Goal: Navigation & Orientation: Find specific page/section

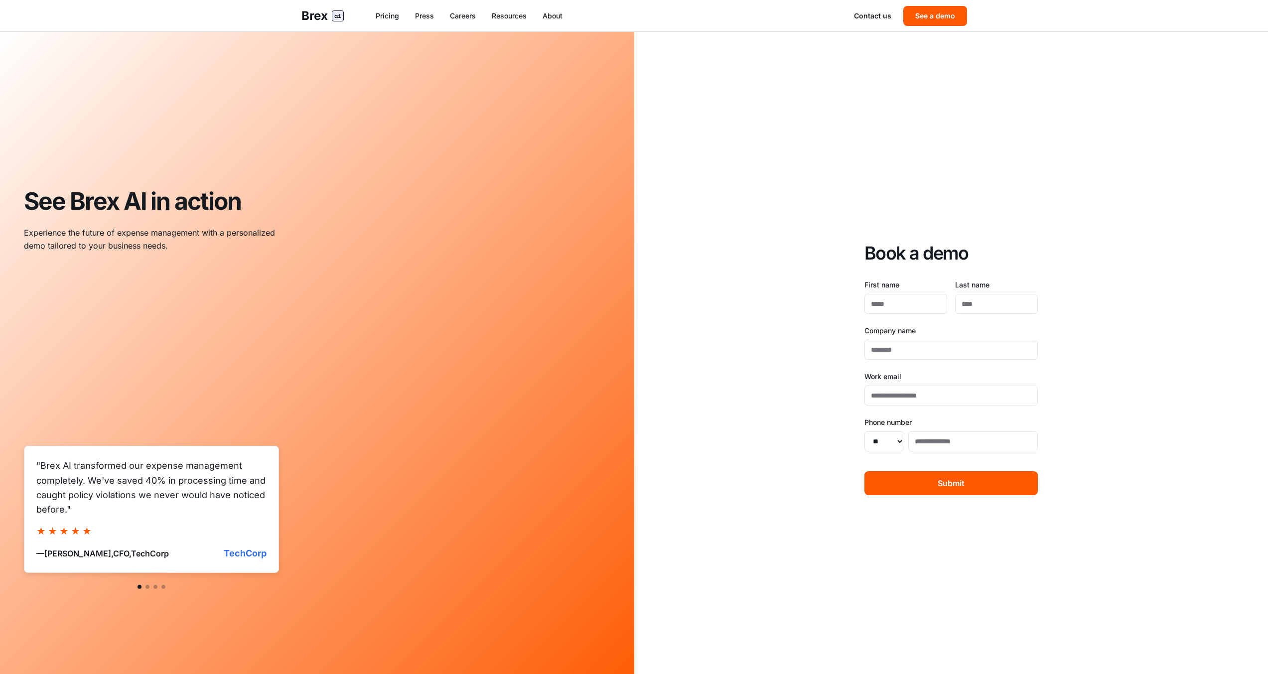
click at [128, 490] on blockquote "" Brex AI transformed our expense management completely. We've saved 40% in pro…" at bounding box center [151, 487] width 230 height 58
click at [74, 556] on div "— Sarah Chen , CFO , TechCorp" at bounding box center [102, 553] width 132 height 12
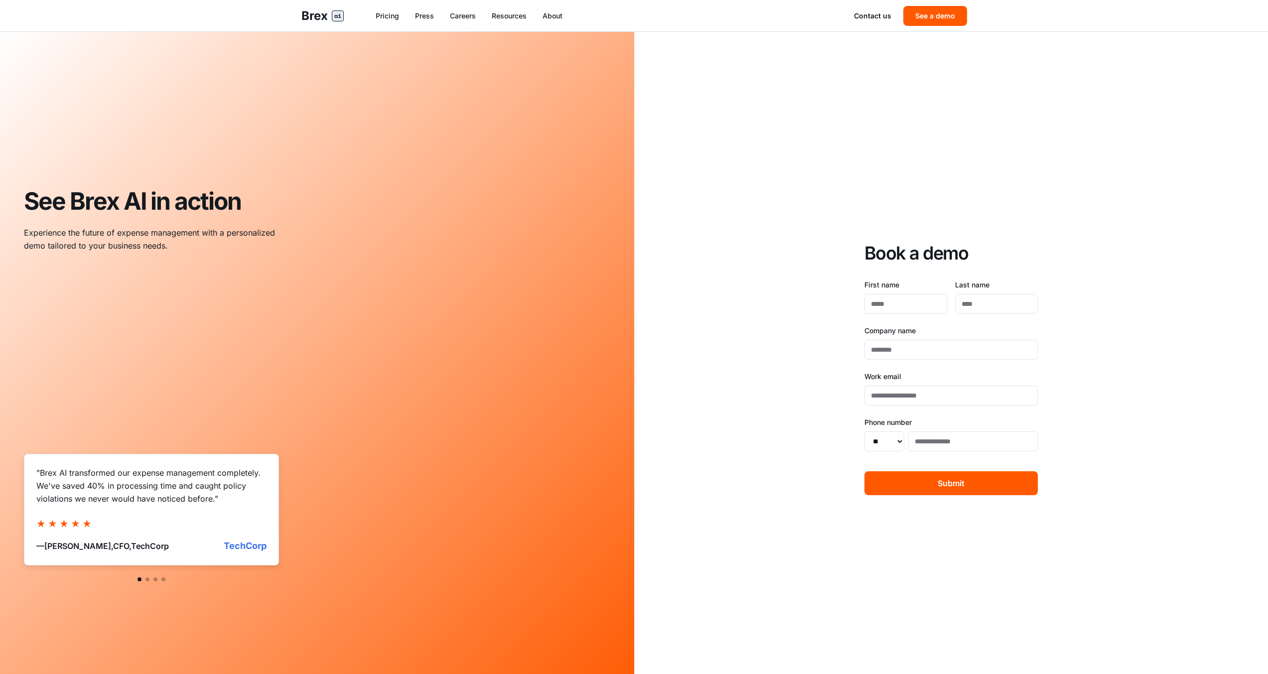
click at [139, 497] on blockquote "" Brex AI transformed our expense management completely. We've saved 40% in pro…" at bounding box center [151, 485] width 230 height 39
click at [74, 545] on div "— Sarah Chen , CFO , TechCorp" at bounding box center [102, 546] width 132 height 12
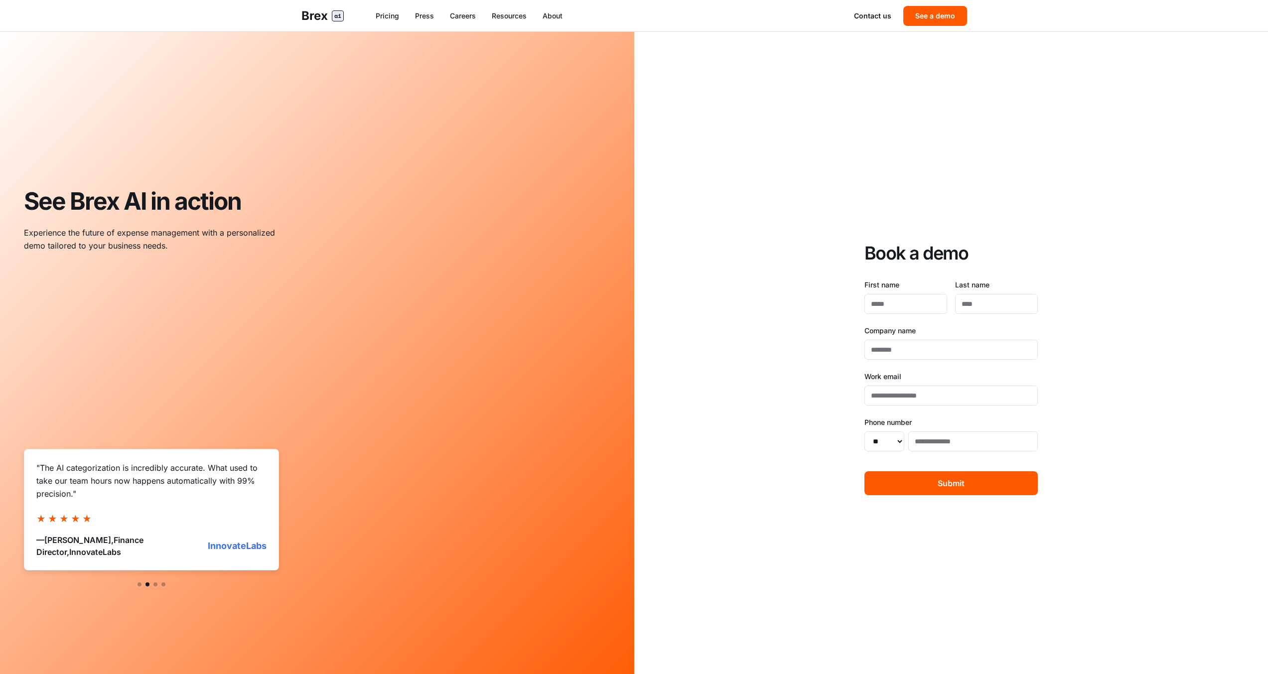
click at [143, 541] on div "— Michael Rodriguez , Finance Director , InnovateLabs" at bounding box center [121, 546] width 171 height 24
click at [182, 479] on blockquote "" The AI categorization is incredibly accurate. What used to take our team hour…" at bounding box center [151, 480] width 230 height 39
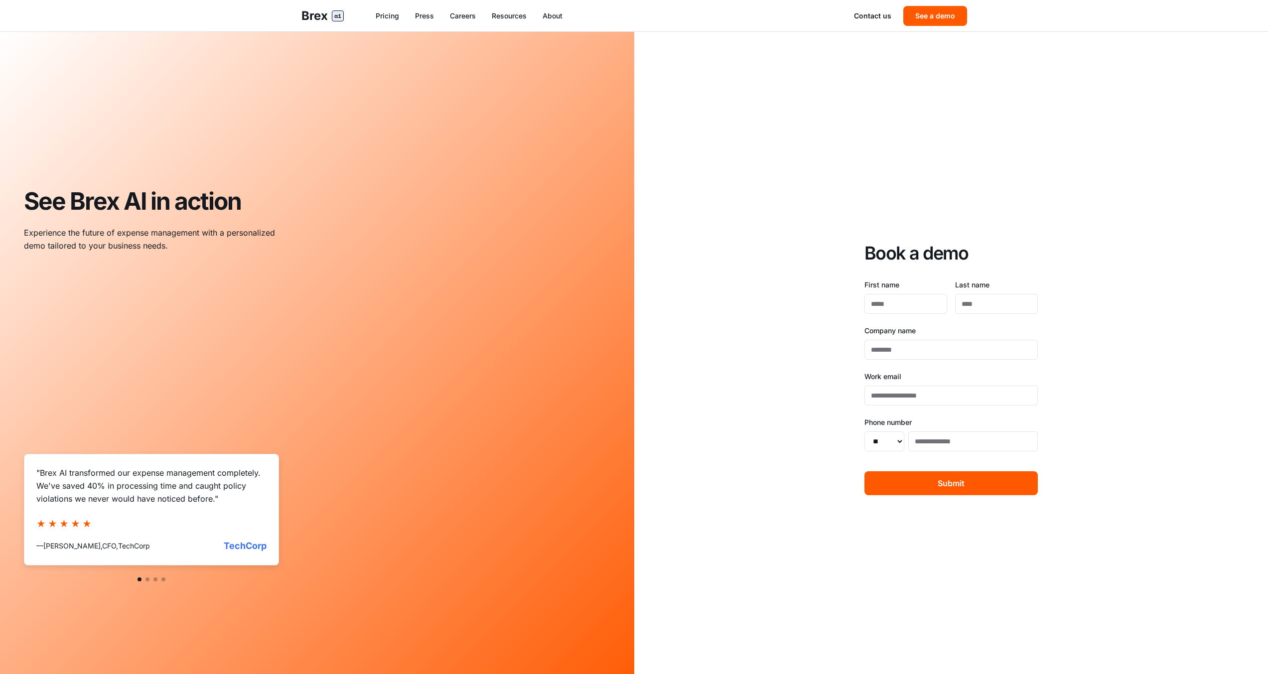
click at [86, 548] on div "— [PERSON_NAME] , CFO , TechCorp" at bounding box center [93, 546] width 114 height 10
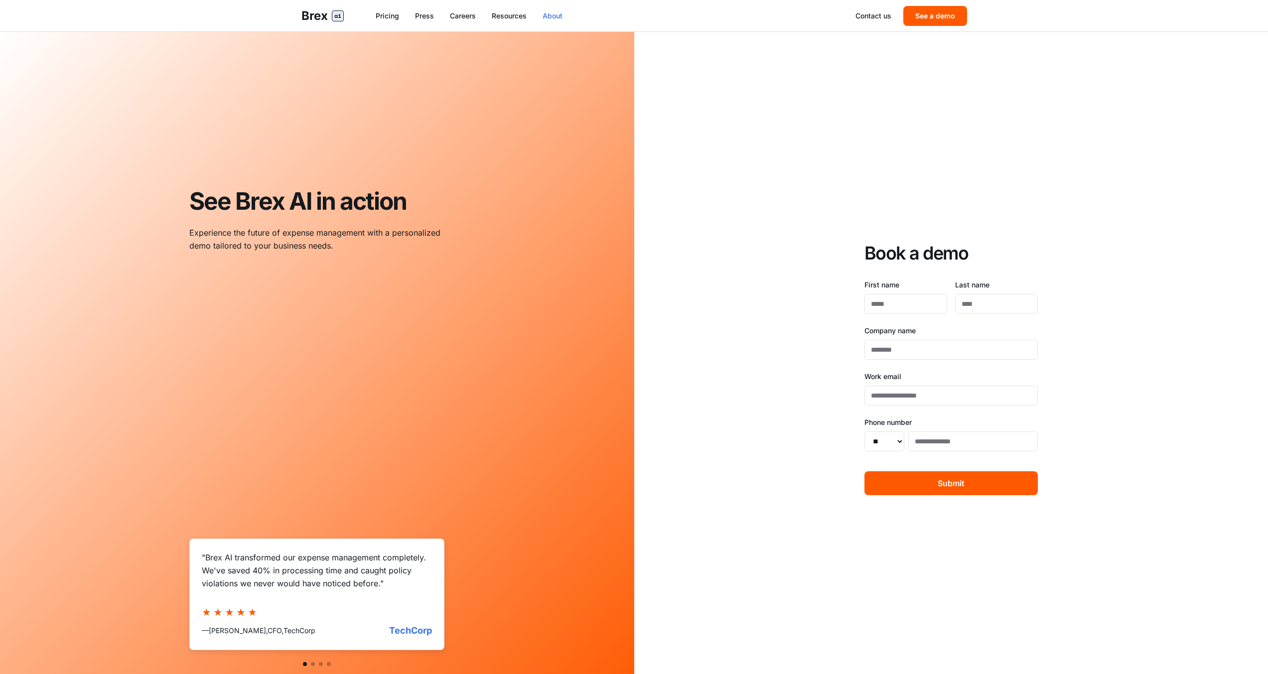
click at [554, 15] on link "About" at bounding box center [552, 16] width 20 height 10
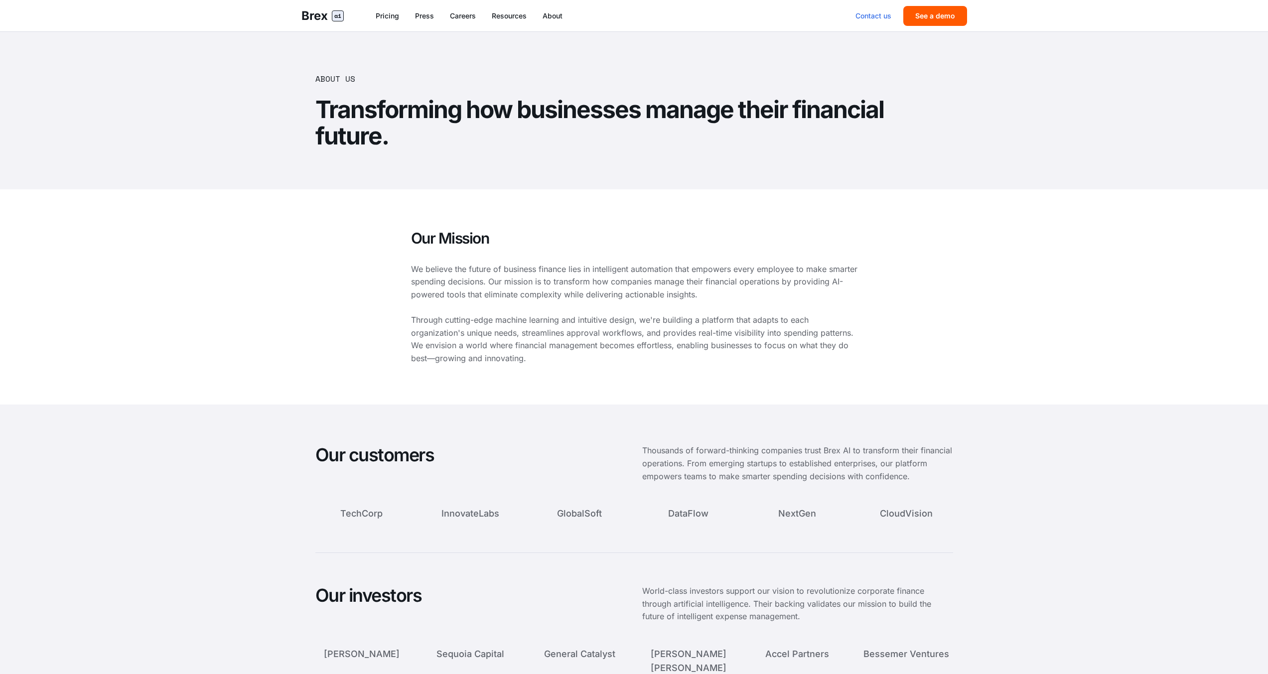
click at [869, 22] on div "Contact us See a demo" at bounding box center [911, 16] width 112 height 20
click at [865, 15] on link "Contact us" at bounding box center [873, 16] width 36 height 10
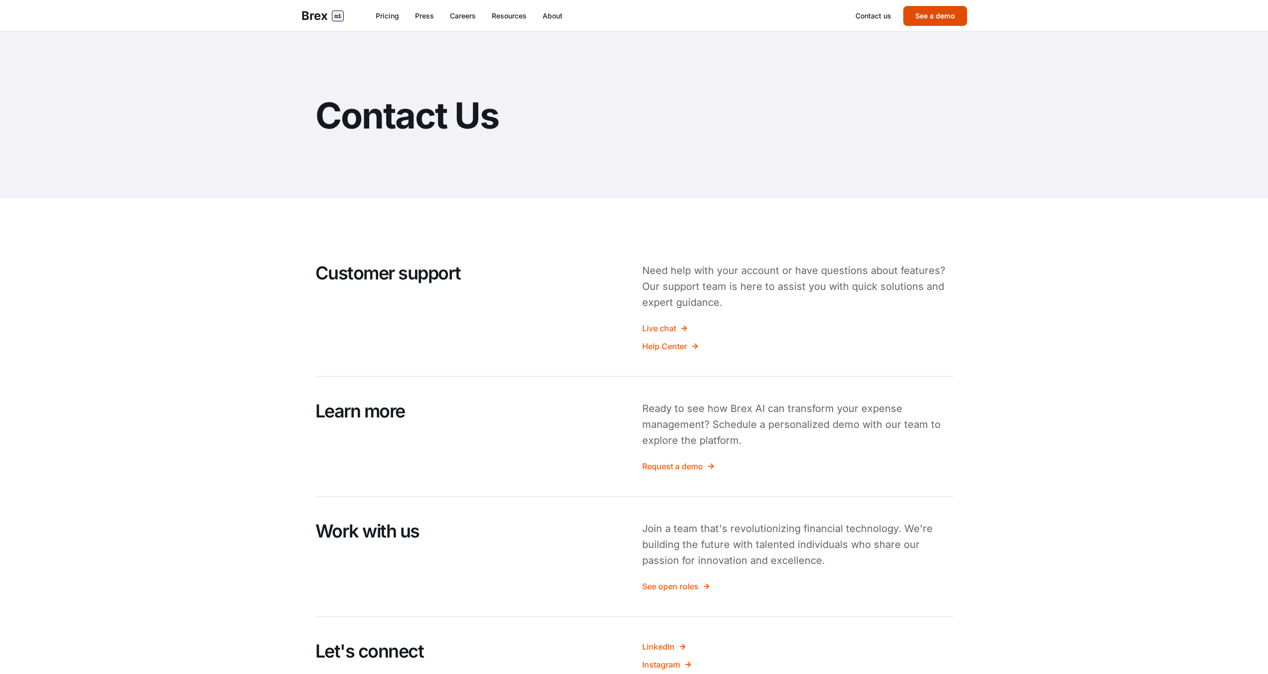
click at [928, 17] on button "See a demo" at bounding box center [935, 16] width 64 height 20
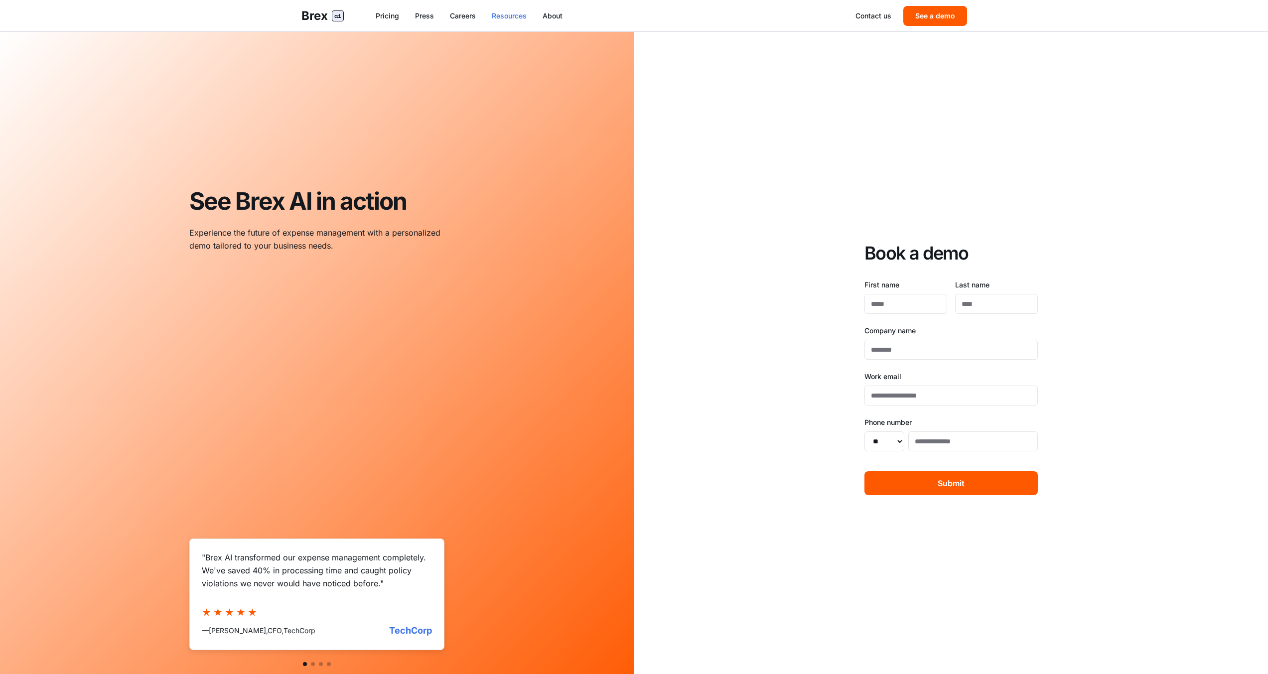
click at [521, 13] on link "Resources" at bounding box center [509, 16] width 35 height 10
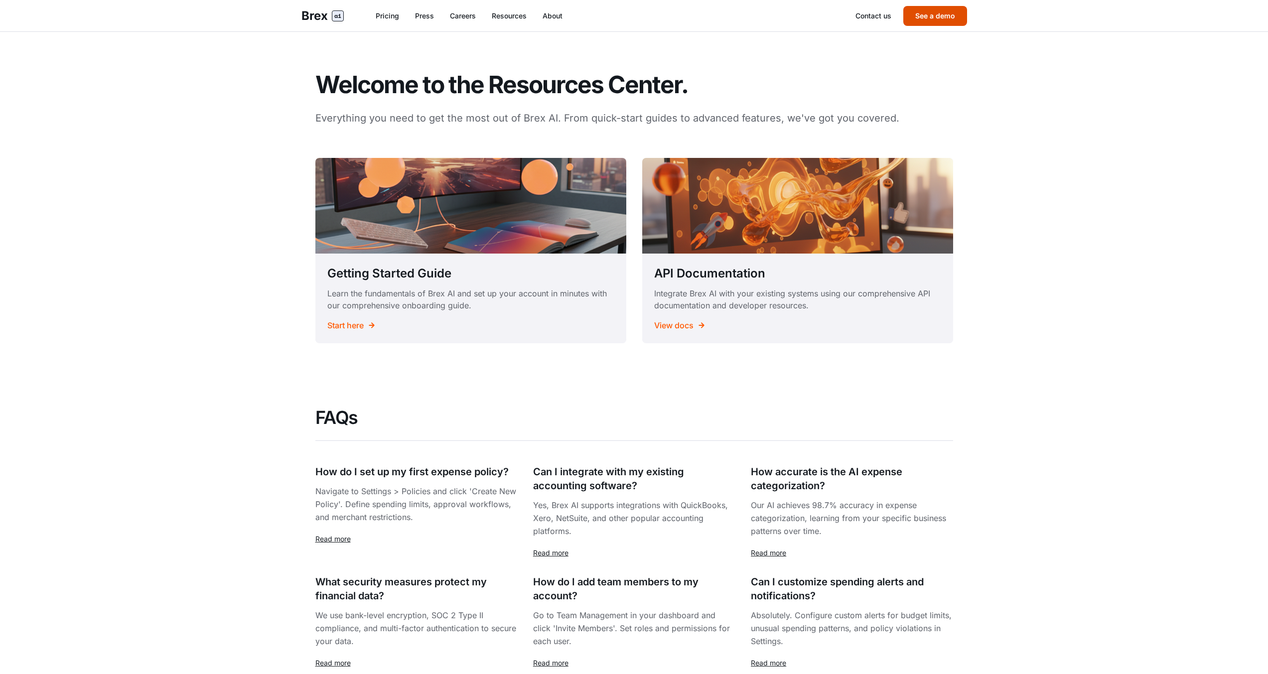
click at [925, 11] on button "See a demo" at bounding box center [935, 16] width 64 height 20
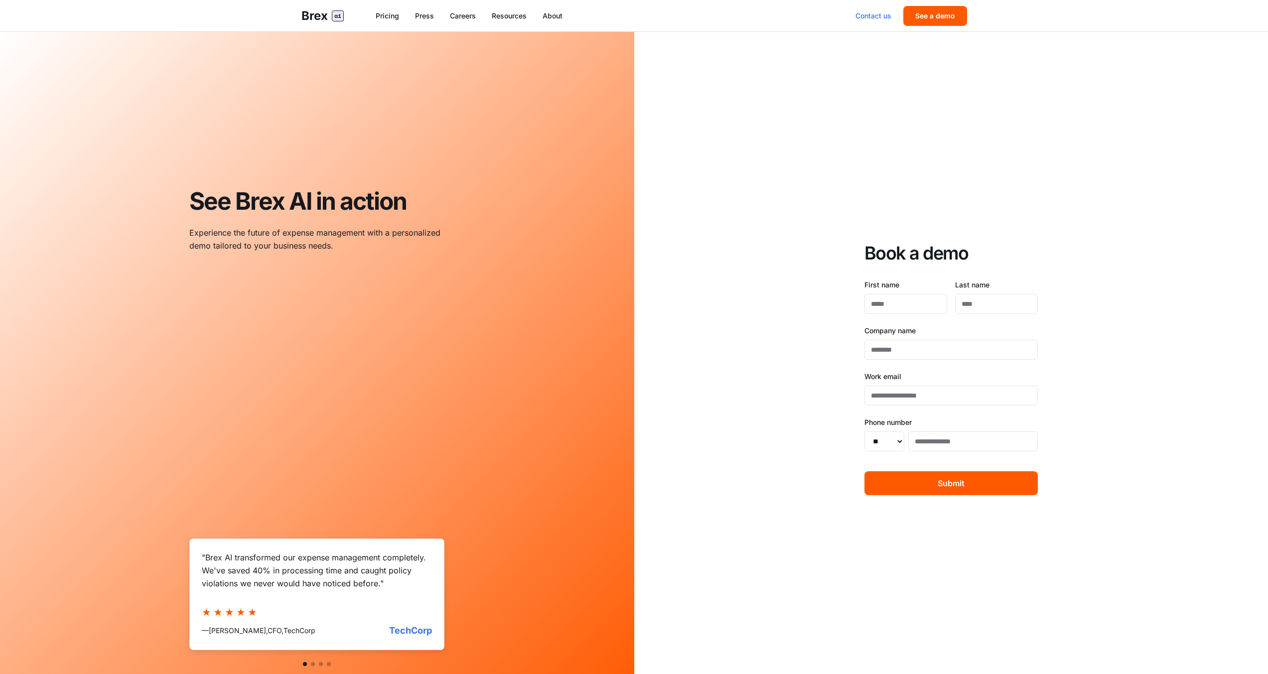
click at [876, 15] on link "Contact us" at bounding box center [873, 16] width 36 height 10
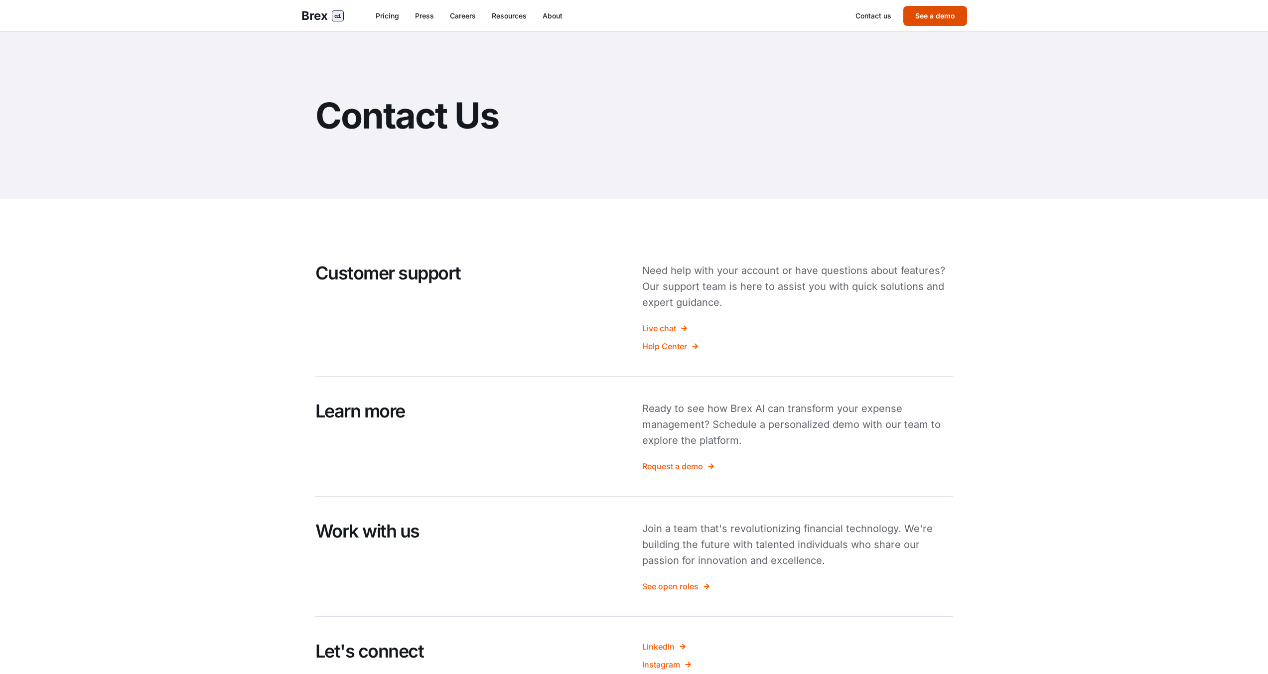
click at [924, 22] on button "See a demo" at bounding box center [935, 16] width 64 height 20
